Goal: Information Seeking & Learning: Learn about a topic

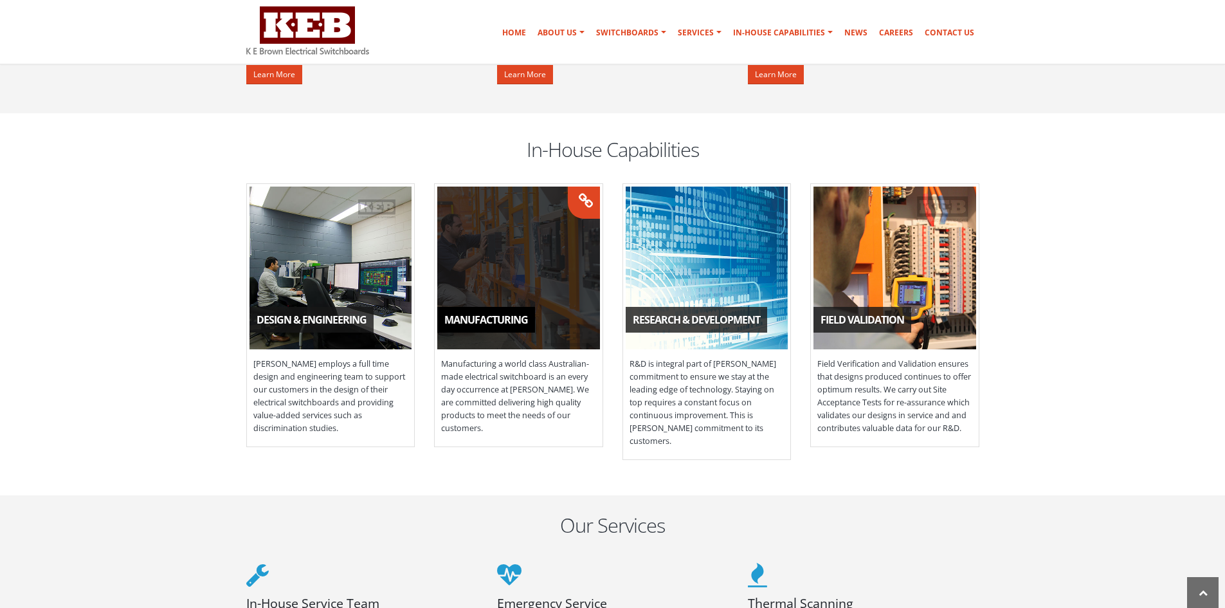
scroll to position [1093, 0]
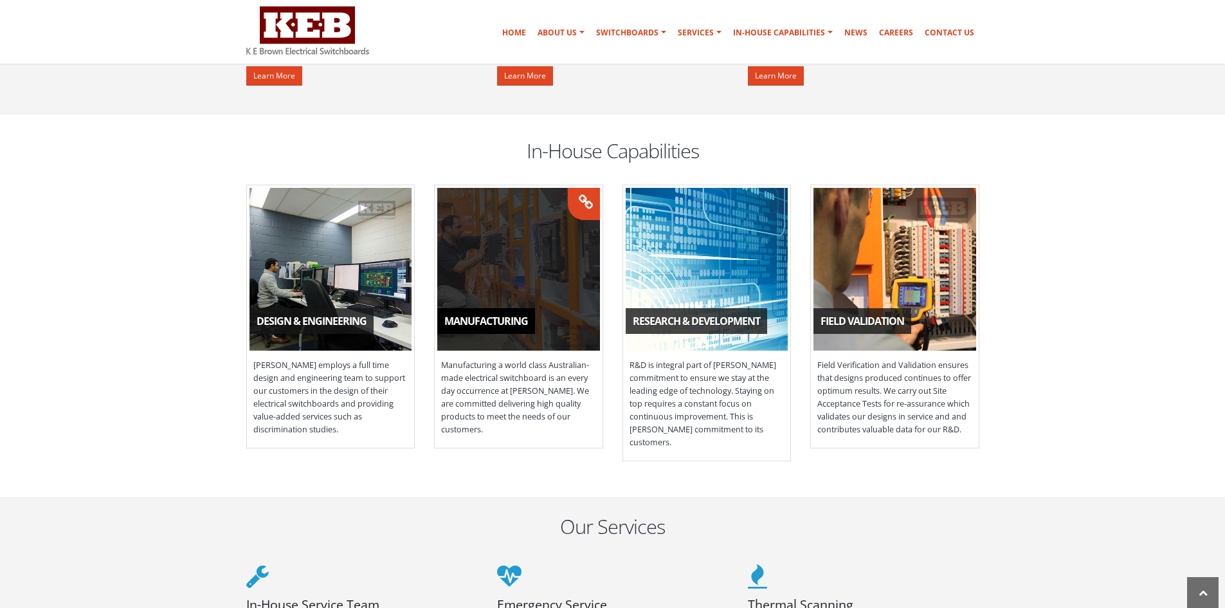
click at [521, 313] on span "Manufacturing" at bounding box center [486, 321] width 98 height 26
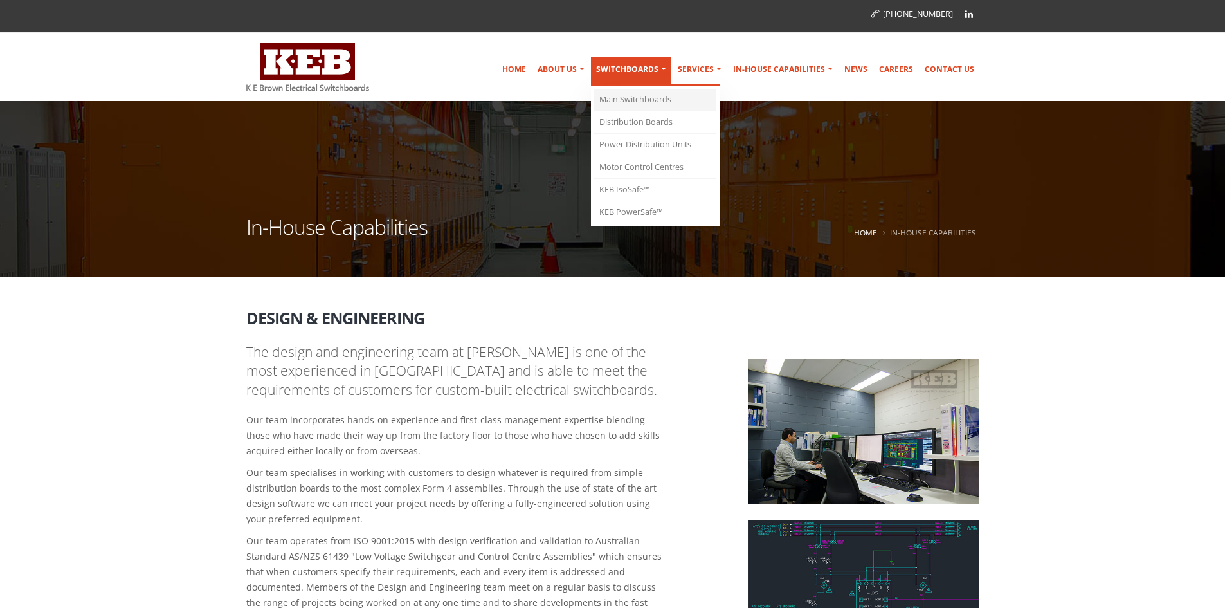
click at [649, 98] on link "Main Switchboards" at bounding box center [655, 100] width 122 height 23
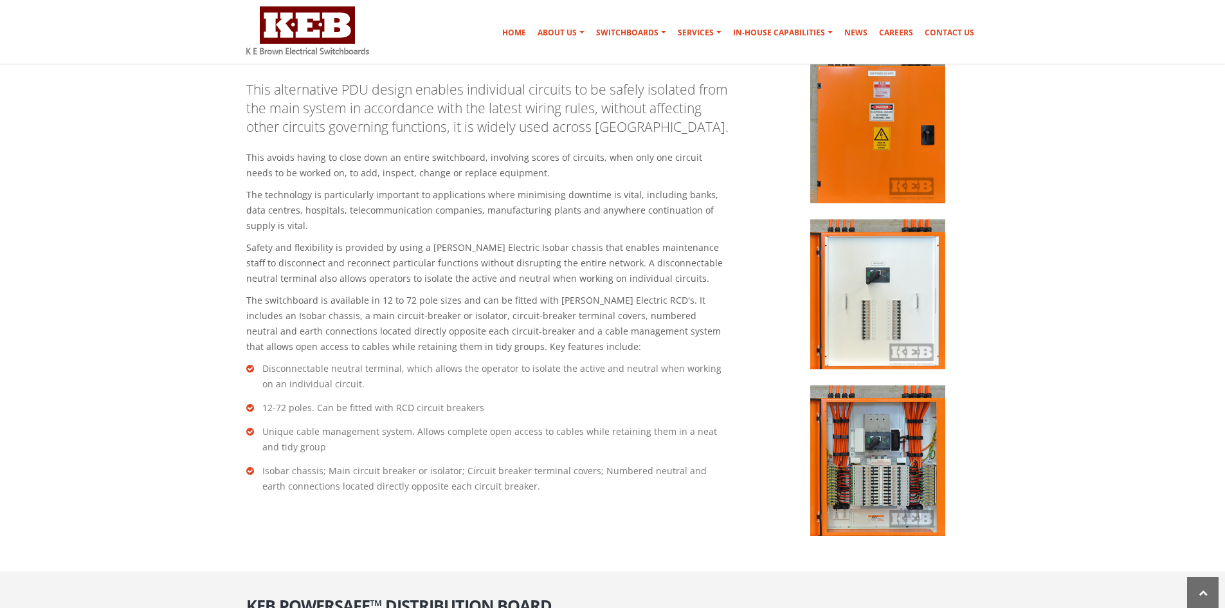
scroll to position [1757, 0]
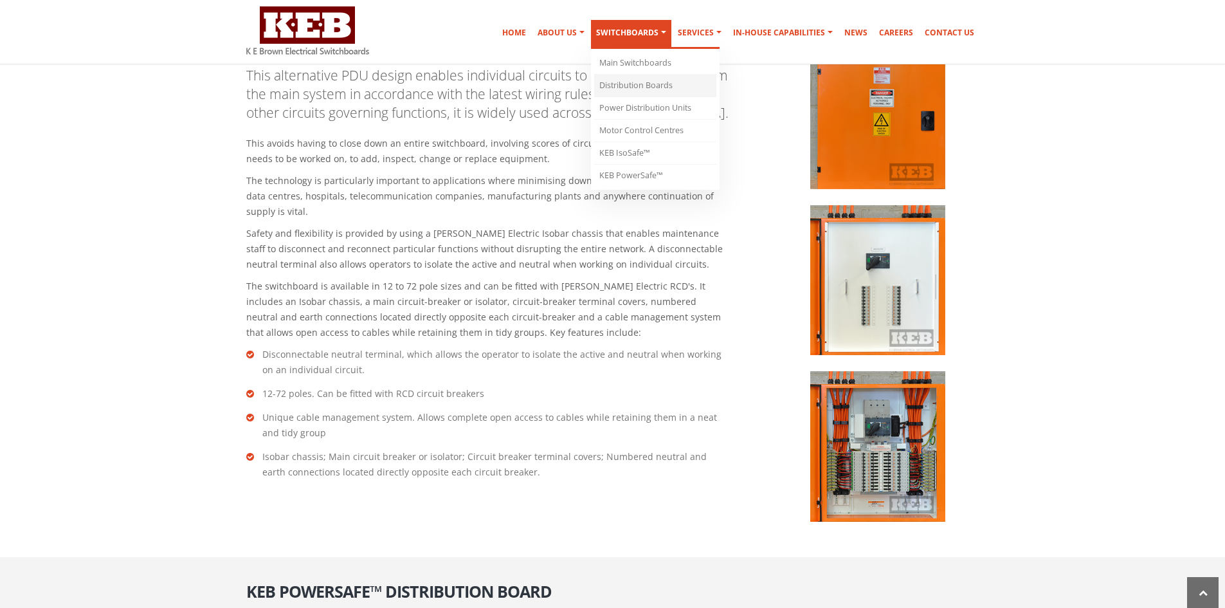
click at [669, 91] on link "Distribution Boards" at bounding box center [655, 86] width 122 height 23
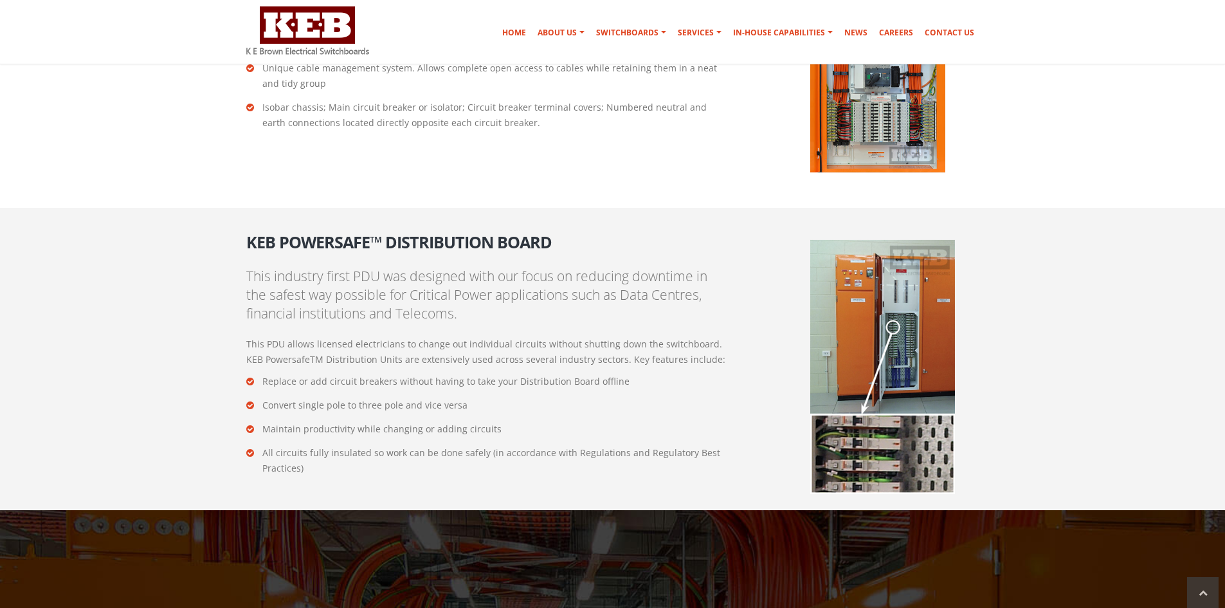
scroll to position [2161, 0]
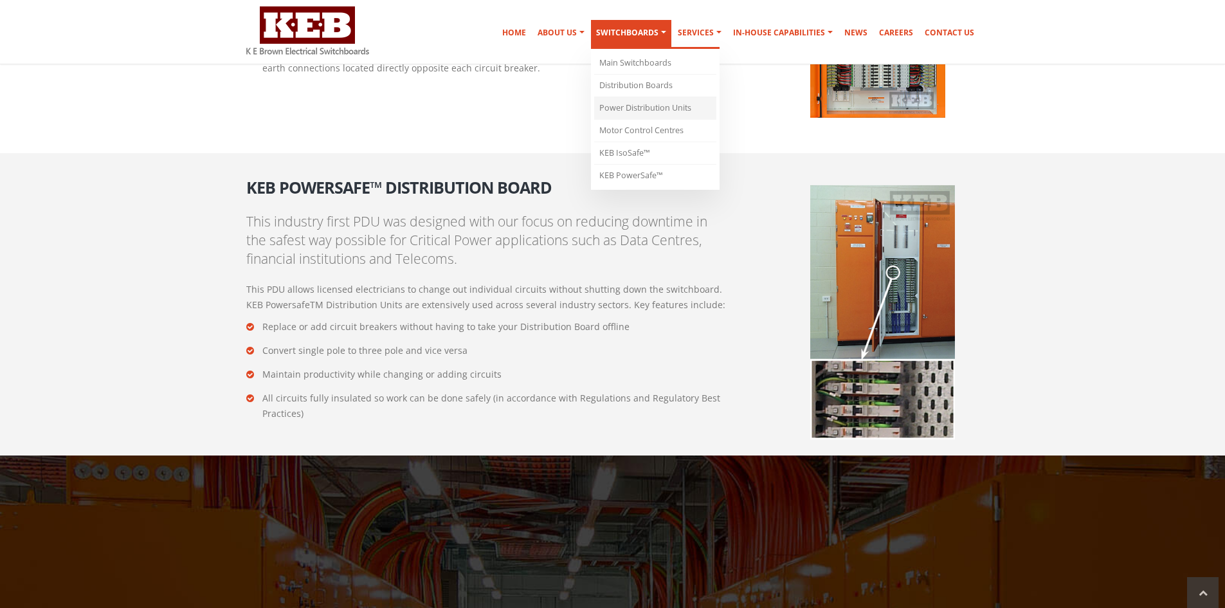
click at [643, 107] on link "Power Distribution Units" at bounding box center [655, 108] width 122 height 23
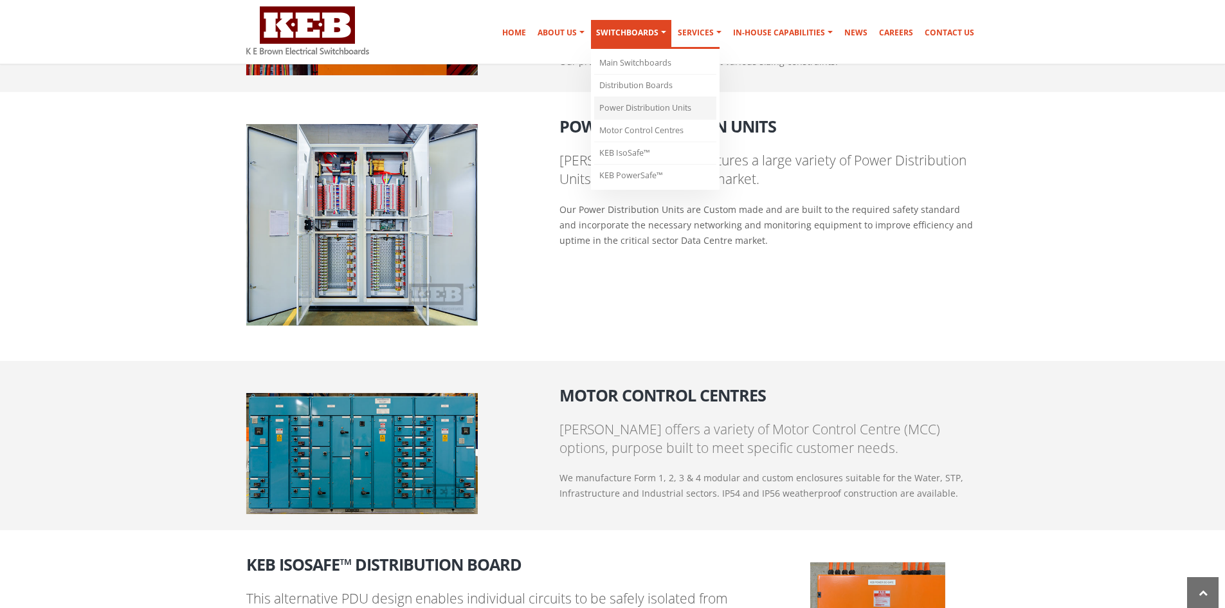
scroll to position [1227, 0]
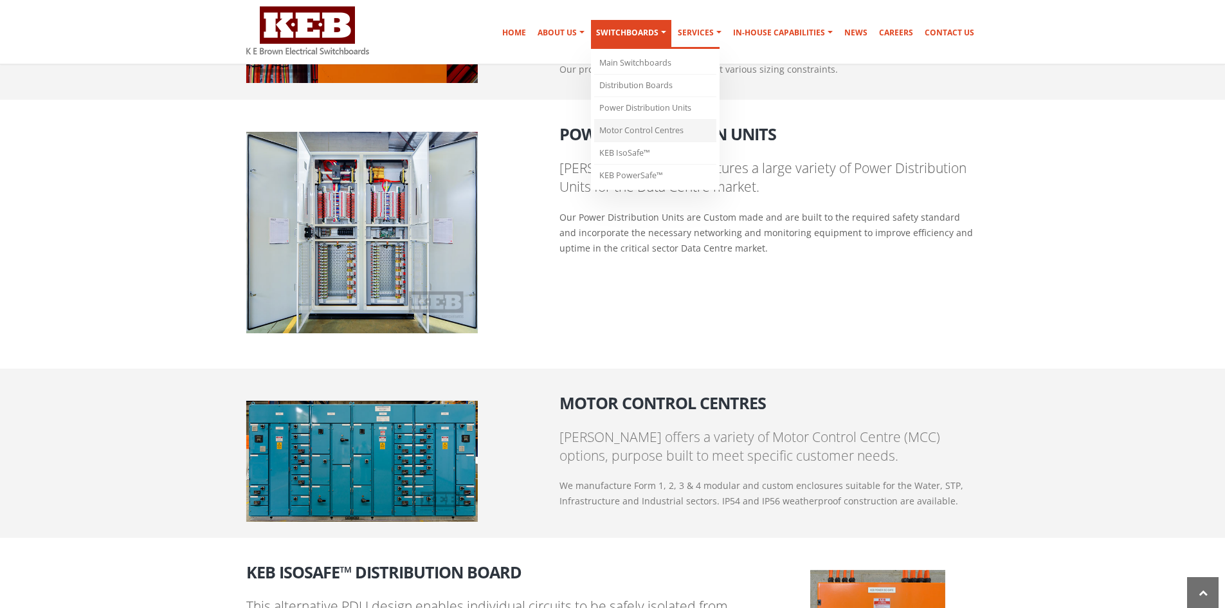
click at [662, 136] on link "Motor Control Centres" at bounding box center [655, 131] width 122 height 23
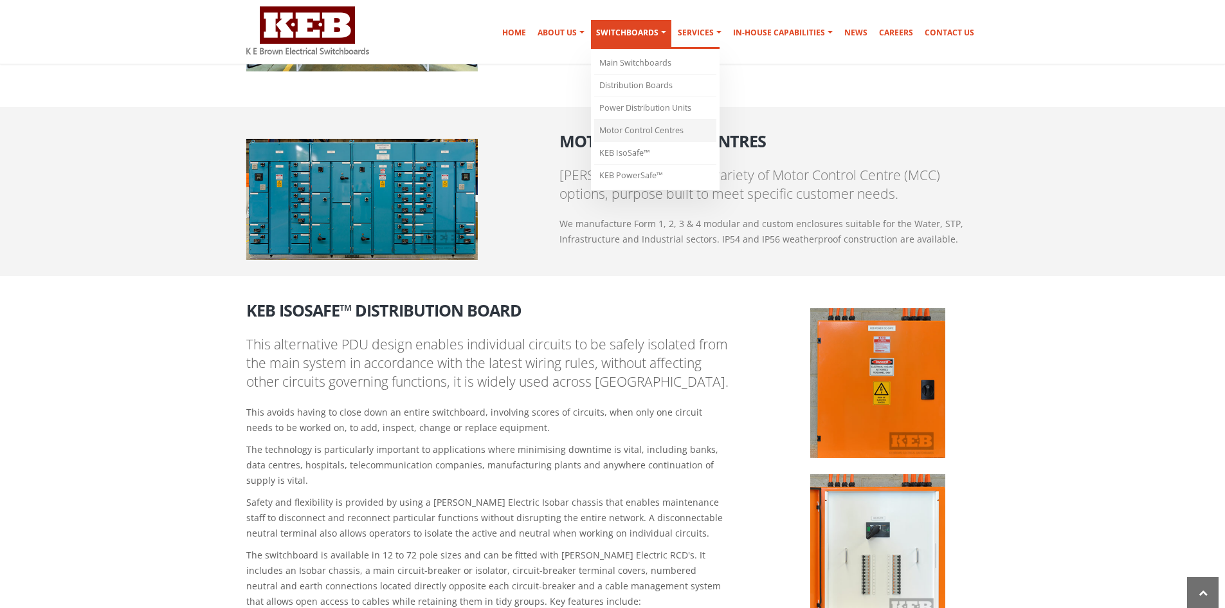
scroll to position [1479, 0]
